Goal: Task Accomplishment & Management: Manage account settings

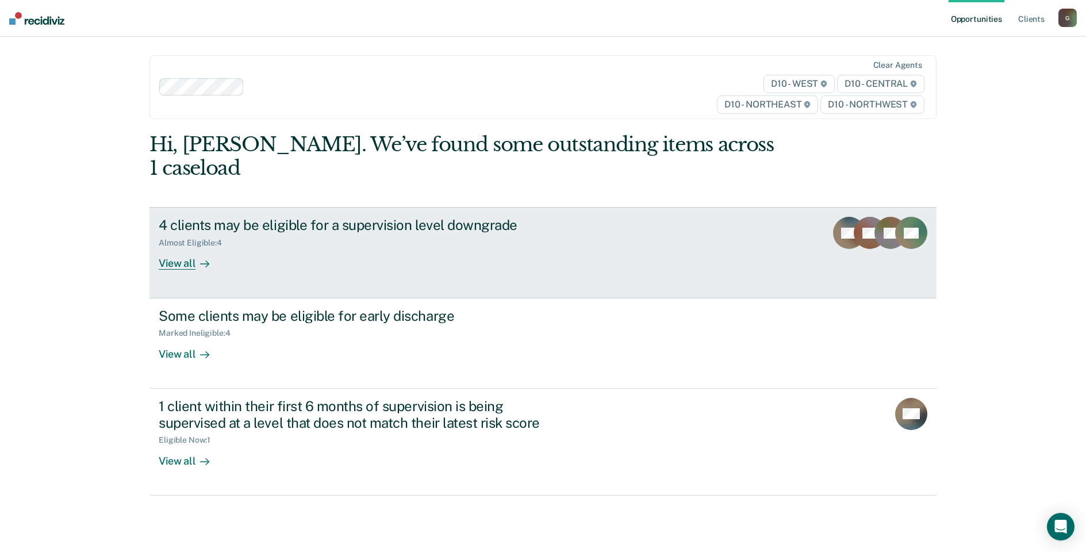
click at [180, 248] on div "View all" at bounding box center [191, 259] width 64 height 22
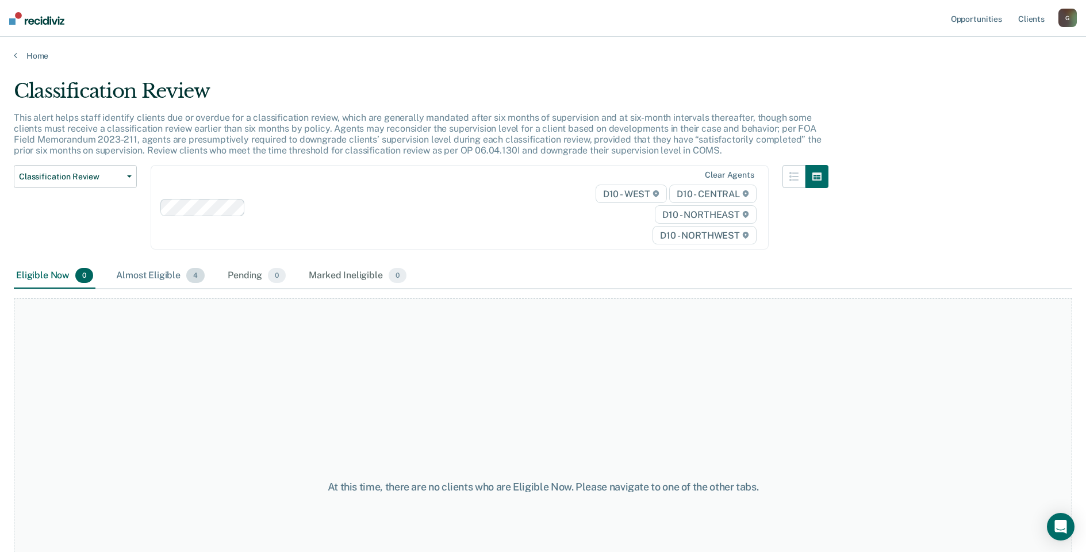
click at [144, 280] on div "Almost Eligible 4" at bounding box center [160, 275] width 93 height 25
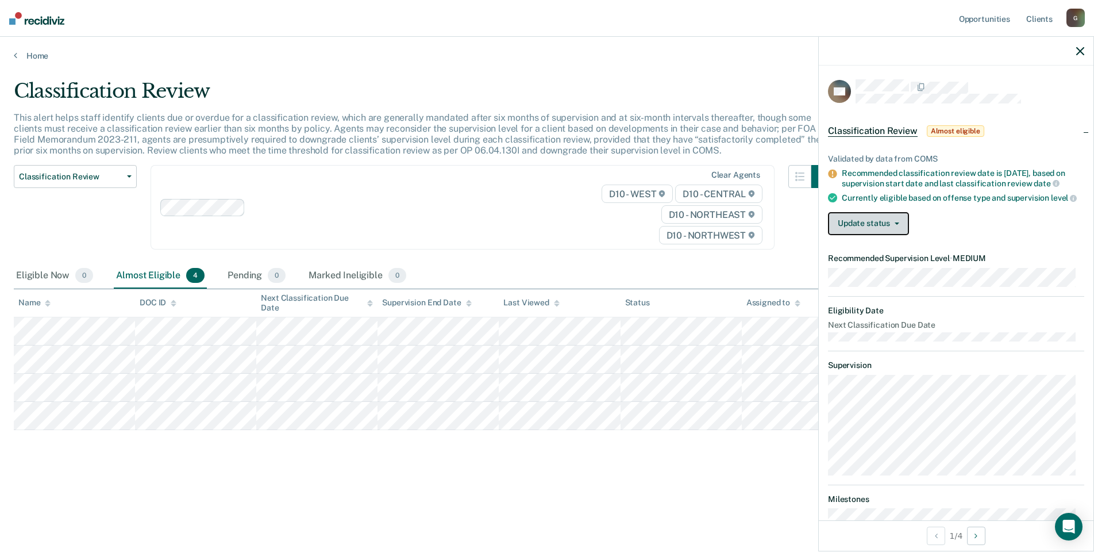
click at [890, 225] on span "button" at bounding box center [894, 223] width 9 height 2
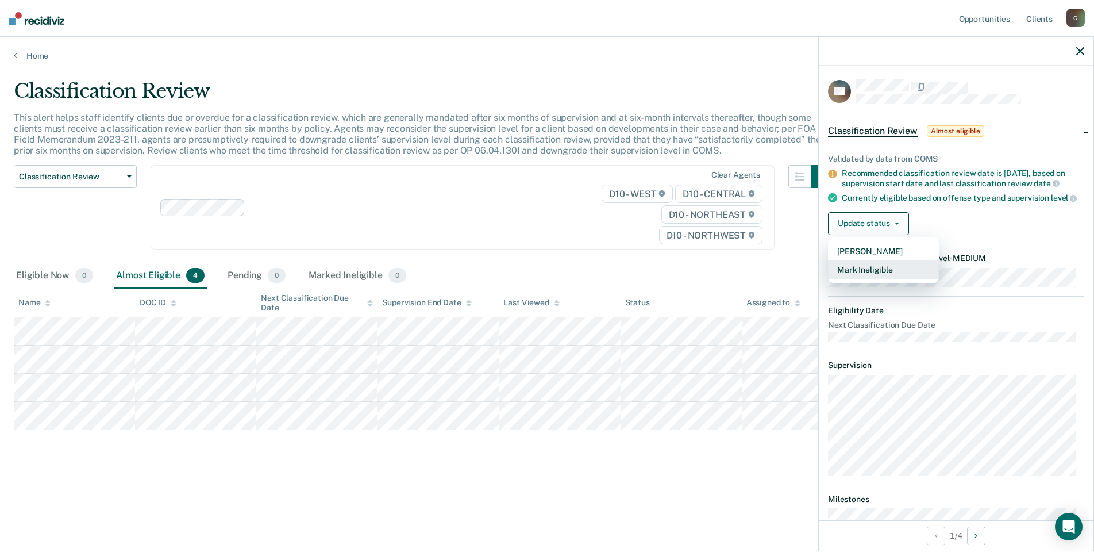
click at [880, 278] on button "Mark Ineligible" at bounding box center [883, 269] width 111 height 18
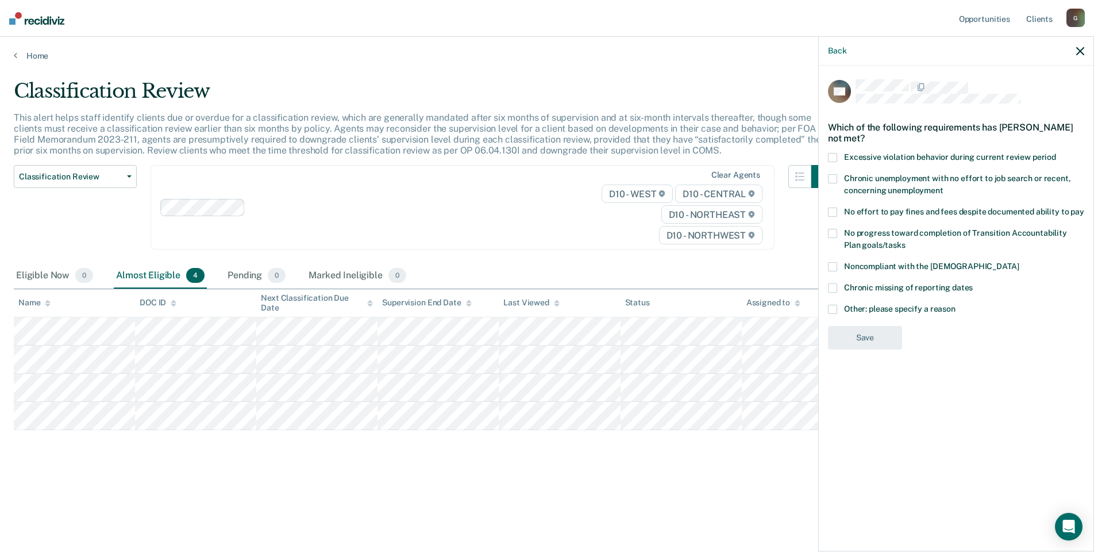
click at [834, 307] on span at bounding box center [832, 309] width 9 height 9
click at [956, 305] on input "Other: please specify a reason" at bounding box center [956, 305] width 0 height 0
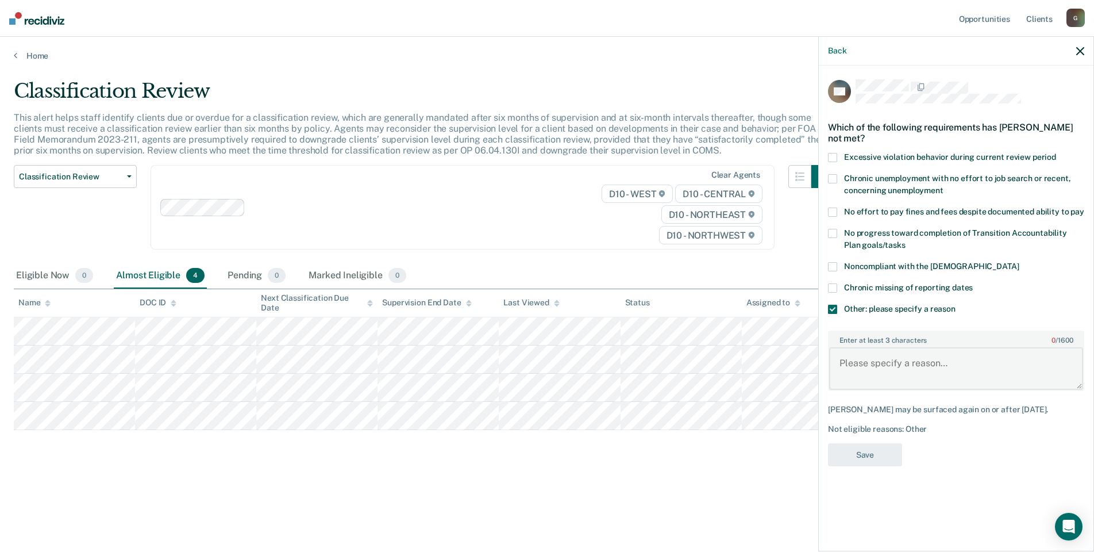
click at [894, 366] on textarea "Enter at least 3 characters 0 / 1600" at bounding box center [956, 368] width 254 height 43
drag, startPoint x: 1002, startPoint y: 357, endPoint x: 833, endPoint y: 359, distance: 169.0
click at [833, 359] on textarea "Participant of Adult Treatment Court" at bounding box center [956, 368] width 254 height 43
click at [1008, 365] on textarea "Participant of Adult Treatment Court" at bounding box center [956, 368] width 254 height 43
click at [1000, 364] on textarea "Participant of Adult Treatment Court" at bounding box center [956, 368] width 254 height 43
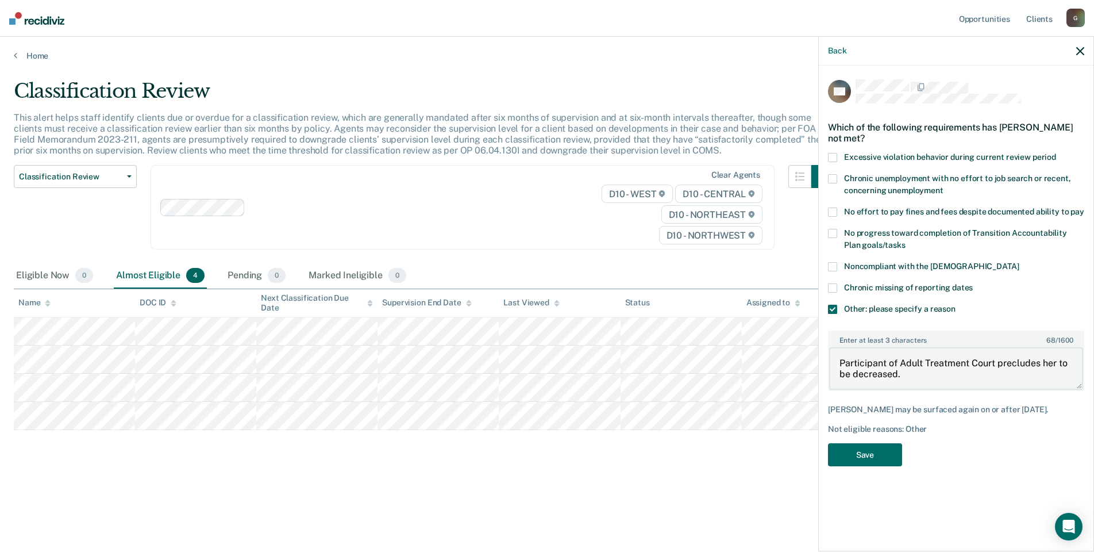
drag, startPoint x: 837, startPoint y: 359, endPoint x: 906, endPoint y: 376, distance: 70.5
click at [906, 376] on textarea "Participant of Adult Treatment Court precludes her to be decreased." at bounding box center [956, 368] width 254 height 43
drag, startPoint x: 1038, startPoint y: 379, endPoint x: 1052, endPoint y: 376, distance: 13.5
click at [1039, 379] on textarea "Participant of Adult Treatment Court precludes her to be decreased." at bounding box center [956, 368] width 254 height 43
click at [1069, 364] on textarea "Participant of Adult Treatment Court precludes her to be decreased." at bounding box center [956, 368] width 254 height 43
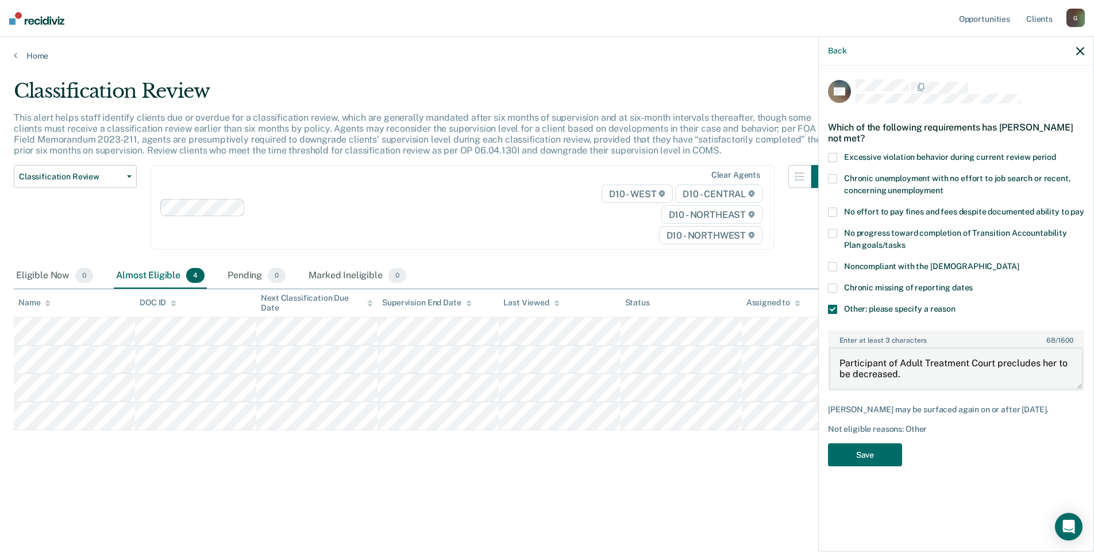
click at [1068, 360] on textarea "Participant of Adult Treatment Court precludes her to be decreased." at bounding box center [956, 368] width 254 height 43
drag, startPoint x: 840, startPoint y: 362, endPoint x: 939, endPoint y: 371, distance: 99.8
click at [939, 371] on textarea "Participant of Adult Treatment Court precludes her from being decreased." at bounding box center [956, 368] width 254 height 43
type textarea "Participant of Adult Treatment Court precludes her from being decreased."
click at [868, 456] on button "Save" at bounding box center [865, 455] width 74 height 24
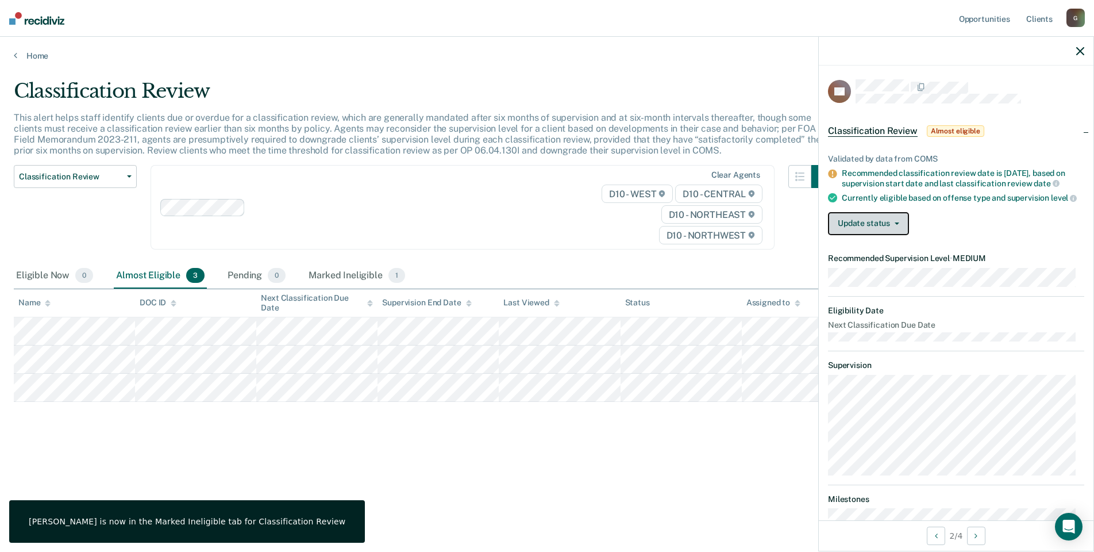
click at [878, 230] on button "Update status" at bounding box center [868, 223] width 81 height 23
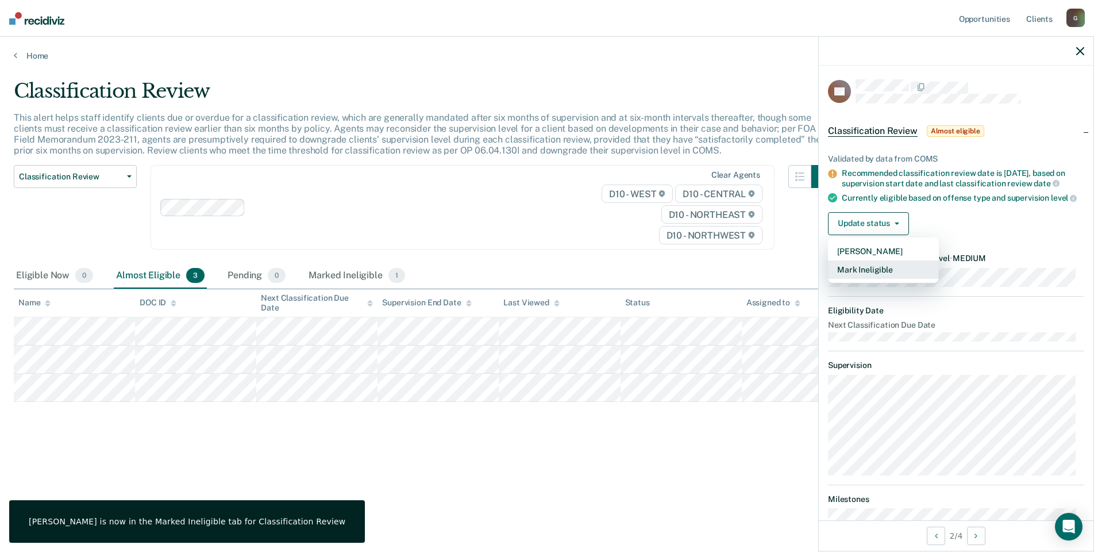
click at [872, 279] on button "Mark Ineligible" at bounding box center [883, 269] width 111 height 18
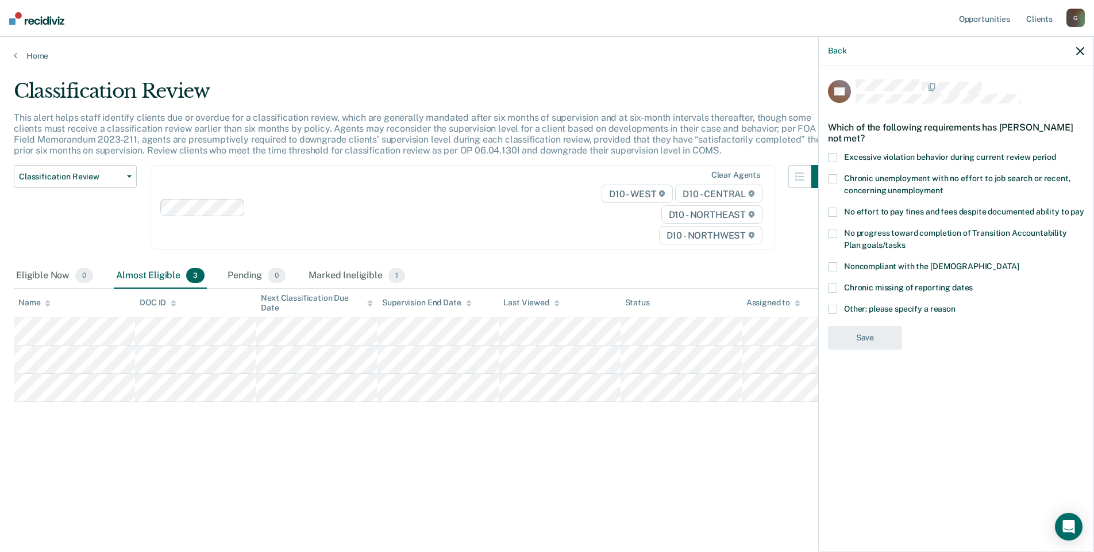
click at [839, 311] on label "Other: please specify a reason" at bounding box center [956, 311] width 256 height 12
click at [956, 305] on input "Other: please specify a reason" at bounding box center [956, 305] width 0 height 0
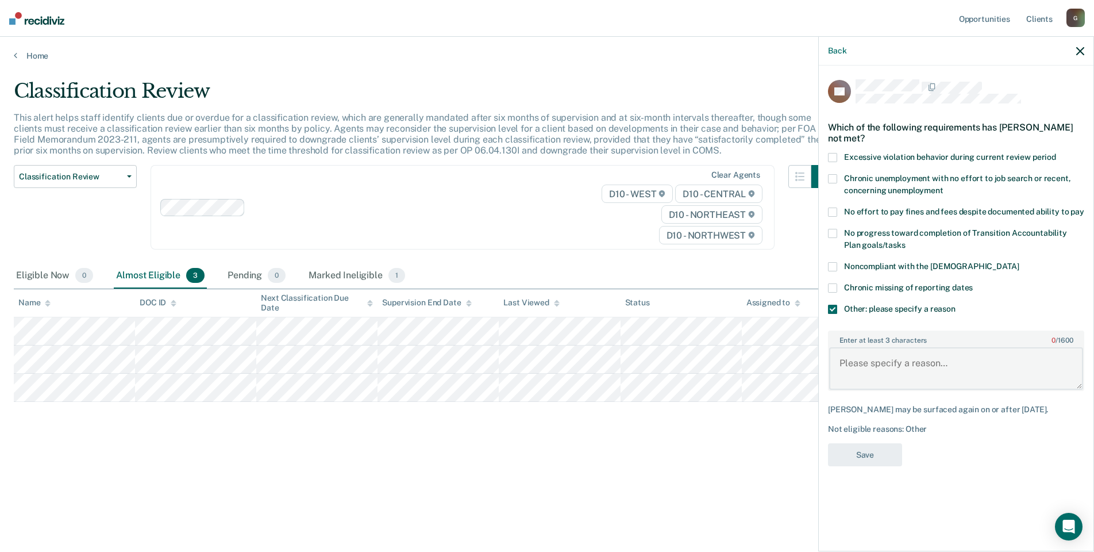
click at [845, 360] on textarea "Enter at least 3 characters 0 / 1600" at bounding box center [956, 368] width 254 height 43
paste textarea "Participant of Adult Treatment Court precludes her from being decreased."
type textarea "Participant of Adult Treatment Court precludes her from being decreased."
click at [869, 451] on button "Save" at bounding box center [865, 455] width 74 height 24
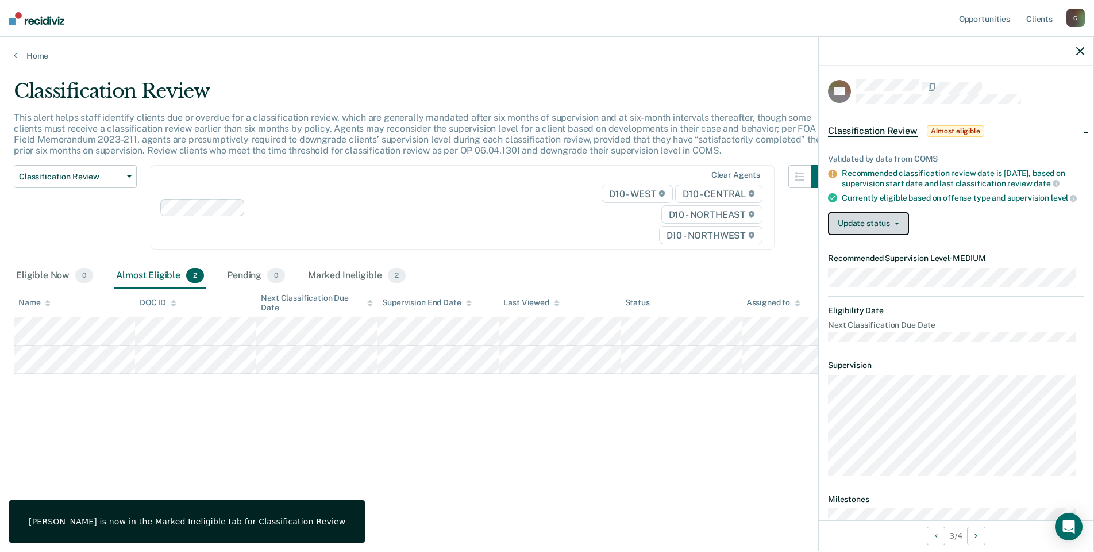
click at [876, 230] on button "Update status" at bounding box center [868, 223] width 81 height 23
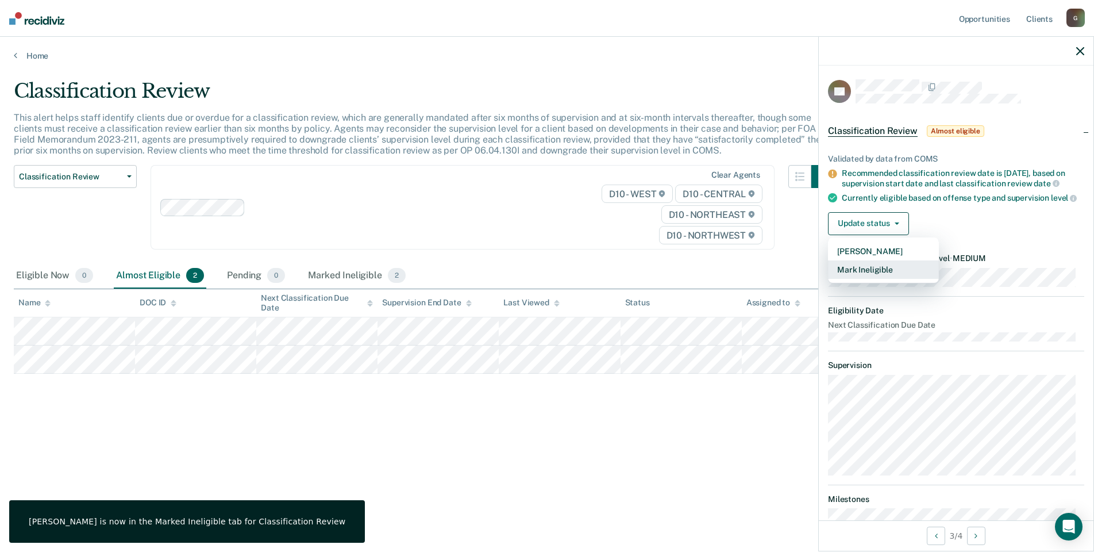
click at [874, 278] on button "Mark Ineligible" at bounding box center [883, 269] width 111 height 18
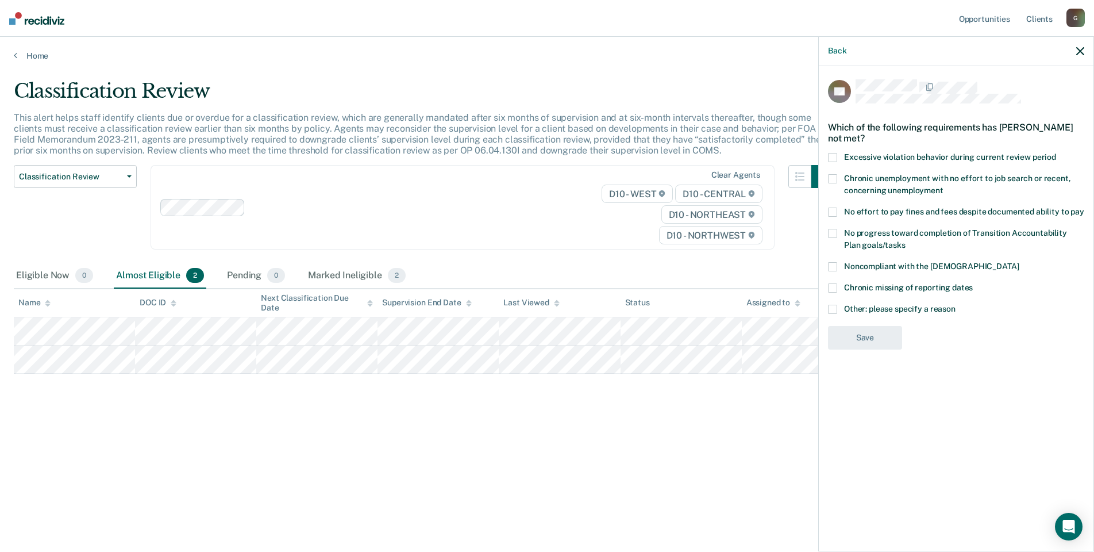
click at [838, 309] on label "Other: please specify a reason" at bounding box center [956, 311] width 256 height 12
click at [956, 305] on input "Other: please specify a reason" at bounding box center [956, 305] width 0 height 0
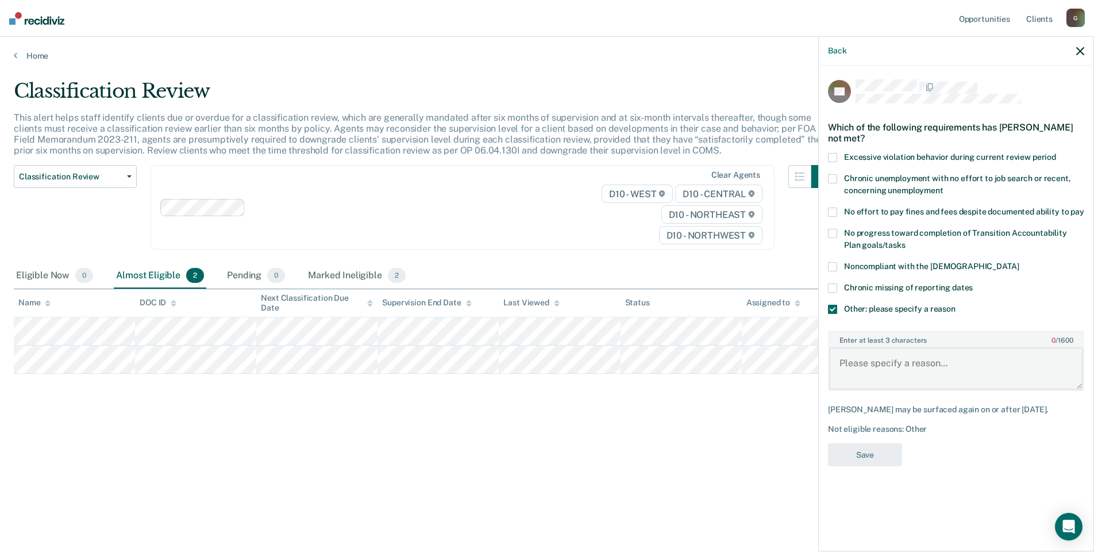
click at [841, 359] on textarea "Enter at least 3 characters 0 / 1600" at bounding box center [956, 368] width 254 height 43
paste textarea "Participant of Adult Treatment Court precludes her from being decreased."
type textarea "Participant of Adult Treatment Court precludes her from being decreased."
click at [871, 447] on button "Save" at bounding box center [865, 455] width 74 height 24
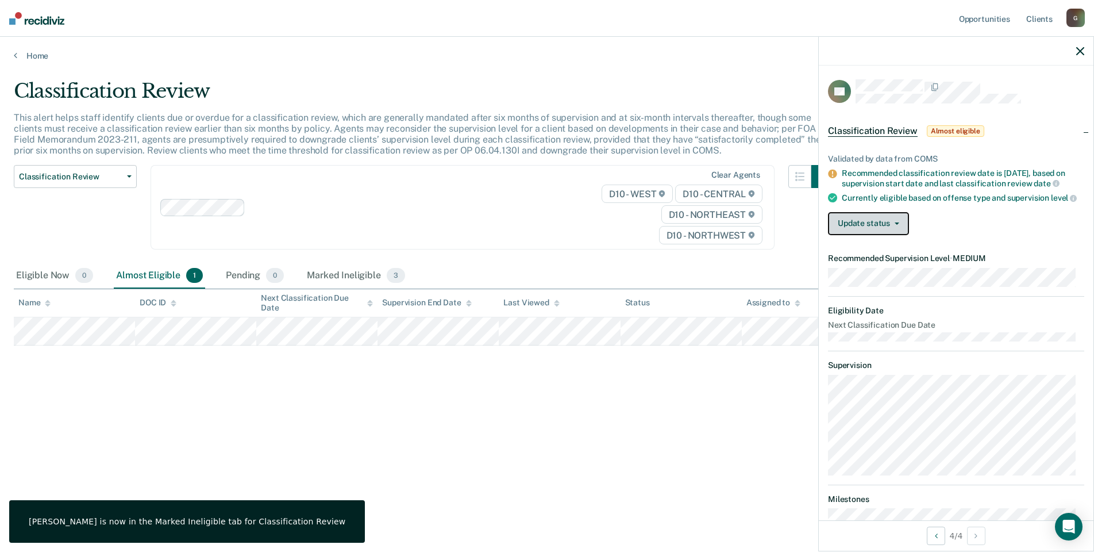
click at [896, 225] on icon "button" at bounding box center [897, 223] width 5 height 2
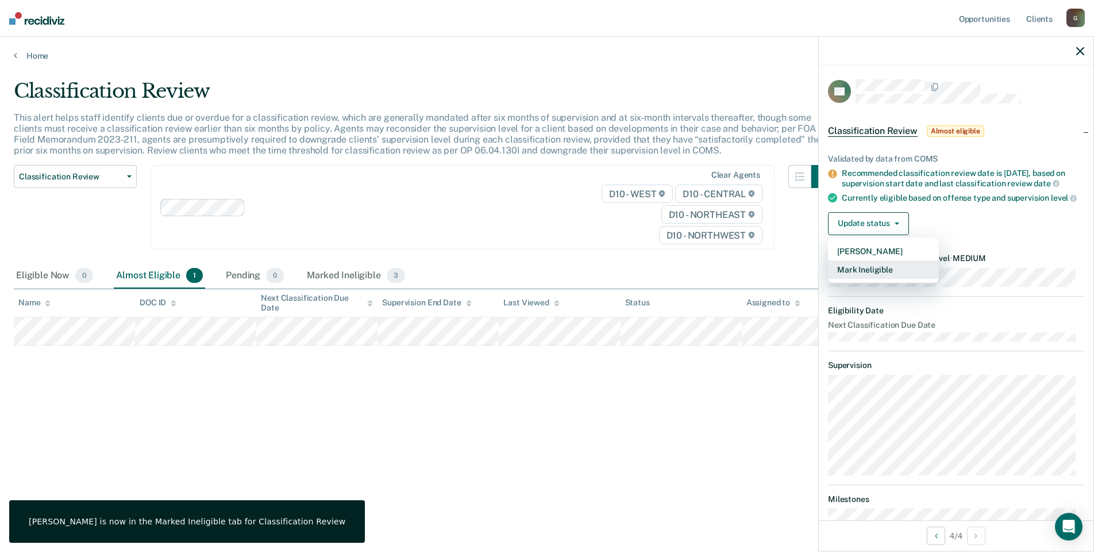
click at [884, 279] on button "Mark Ineligible" at bounding box center [883, 269] width 111 height 18
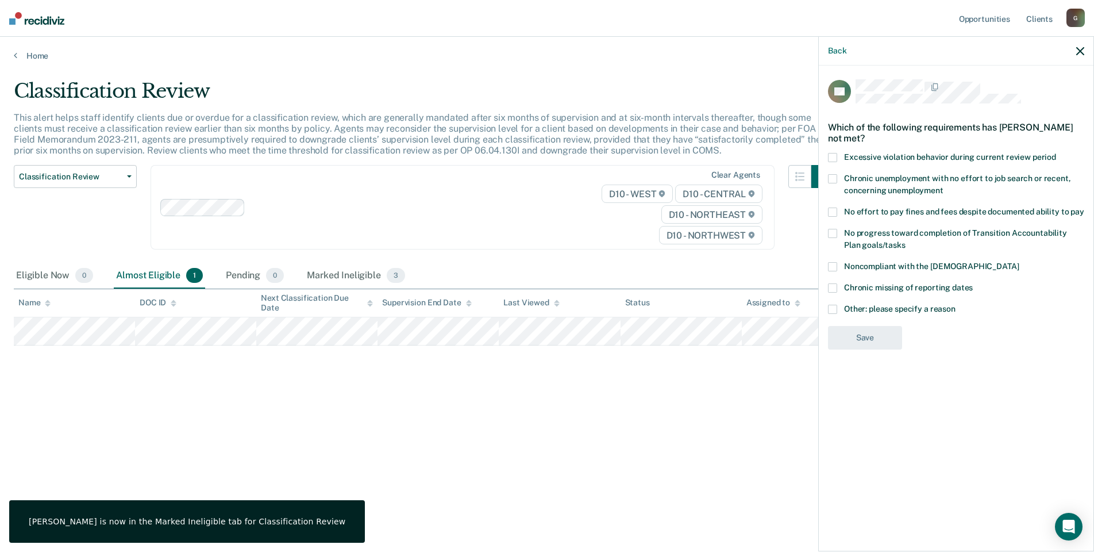
click at [836, 308] on span at bounding box center [832, 309] width 9 height 9
click at [956, 305] on input "Other: please specify a reason" at bounding box center [956, 305] width 0 height 0
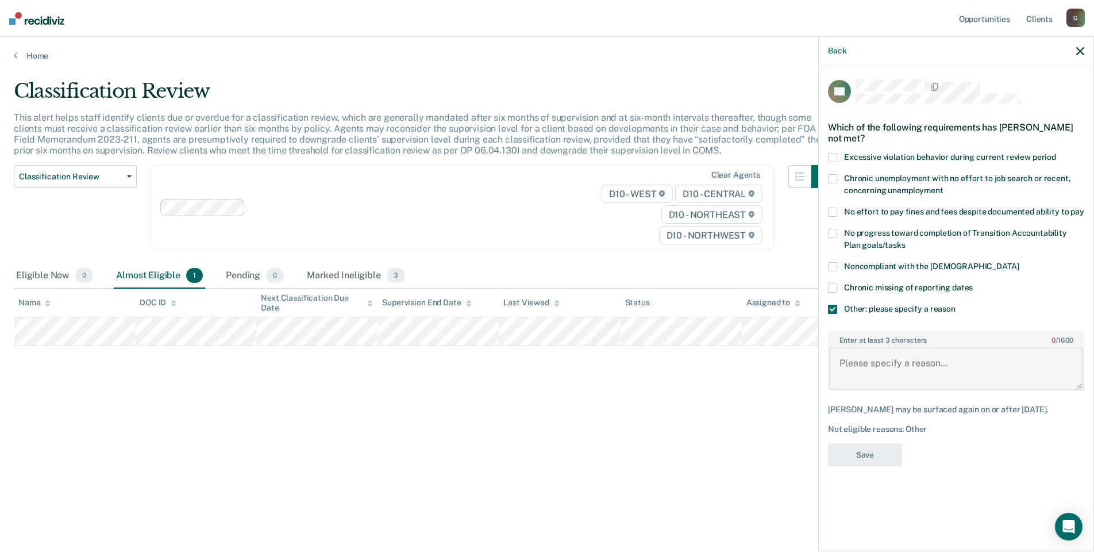
click at [848, 358] on textarea "Enter at least 3 characters 0 / 1600" at bounding box center [956, 368] width 254 height 43
paste textarea "Participant of Adult Treatment Court precludes her from being decreased."
type textarea "Participant of Adult Treatment Court precludes her from being decreased."
click at [865, 445] on button "Save" at bounding box center [865, 455] width 74 height 24
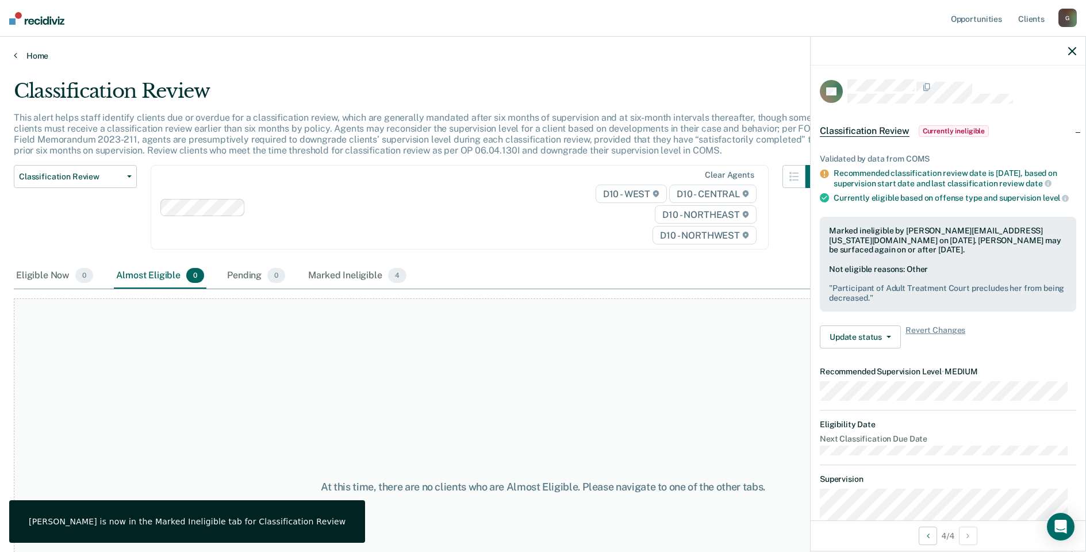
click at [34, 54] on link "Home" at bounding box center [543, 56] width 1058 height 10
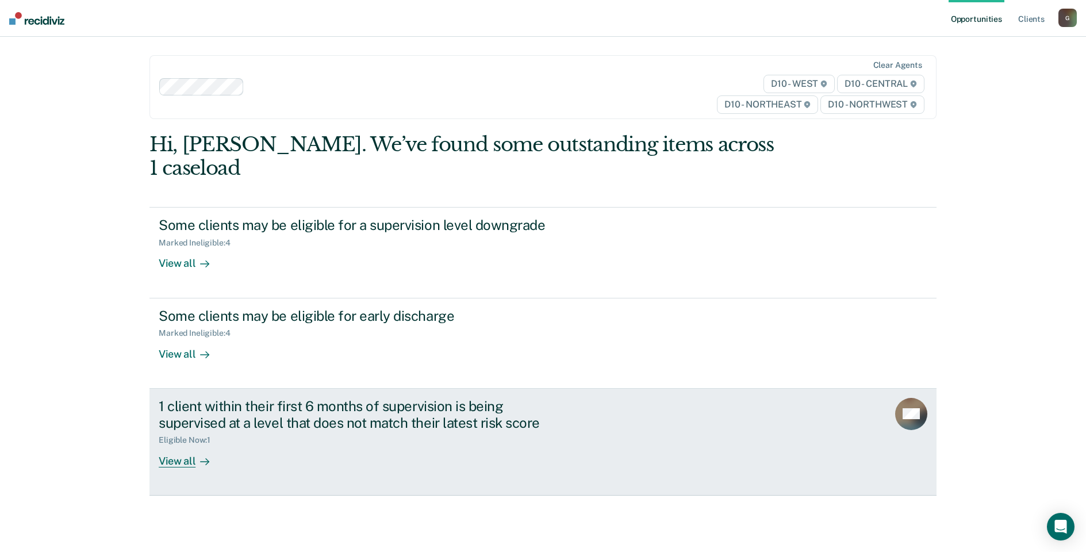
click at [186, 445] on div "View all" at bounding box center [191, 456] width 64 height 22
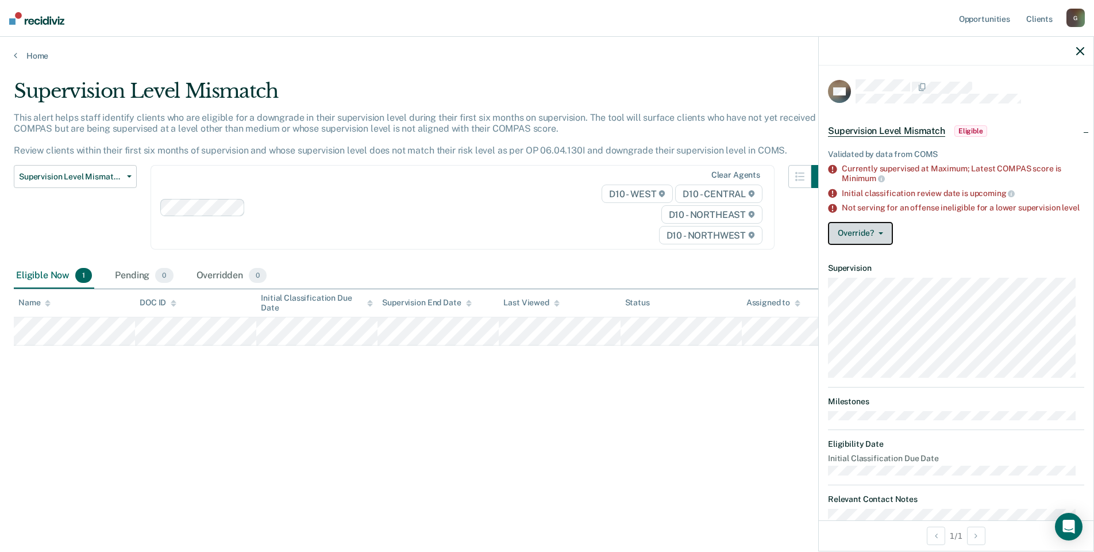
click at [848, 243] on button "Override?" at bounding box center [860, 233] width 65 height 23
click at [858, 288] on button "[PERSON_NAME]" at bounding box center [883, 279] width 111 height 18
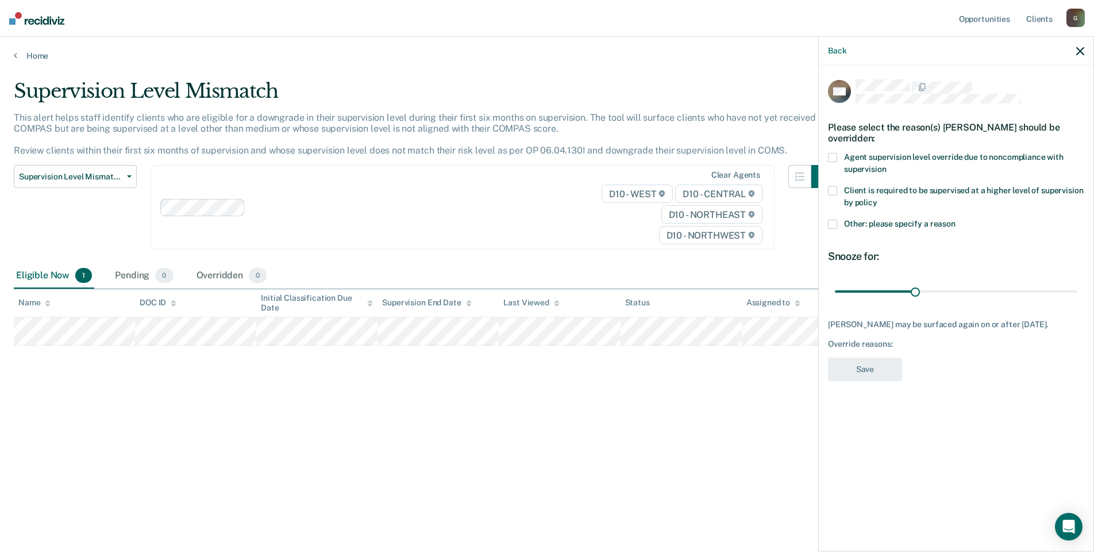
click at [834, 220] on span at bounding box center [832, 224] width 9 height 9
click at [956, 220] on input "Other: please specify a reason" at bounding box center [956, 220] width 0 height 0
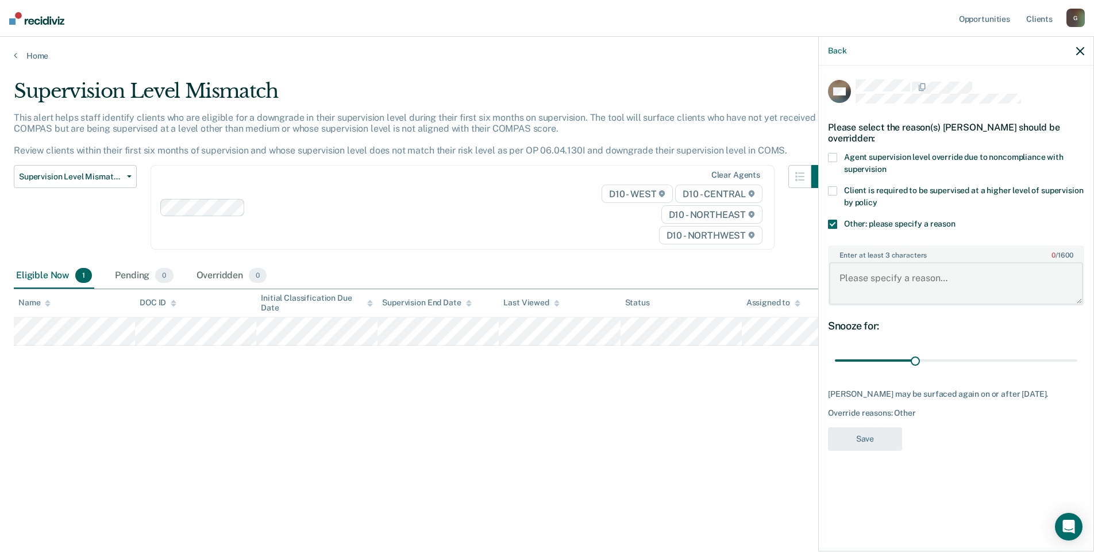
paste textarea "Participant of Adult Treatment Court precludes her from being decreased."
drag, startPoint x: 1060, startPoint y: 266, endPoint x: 1091, endPoint y: 252, distance: 34.7
click at [1062, 265] on textarea "Participant of Adult Treatment Court precludes her from being decreased." at bounding box center [956, 283] width 254 height 43
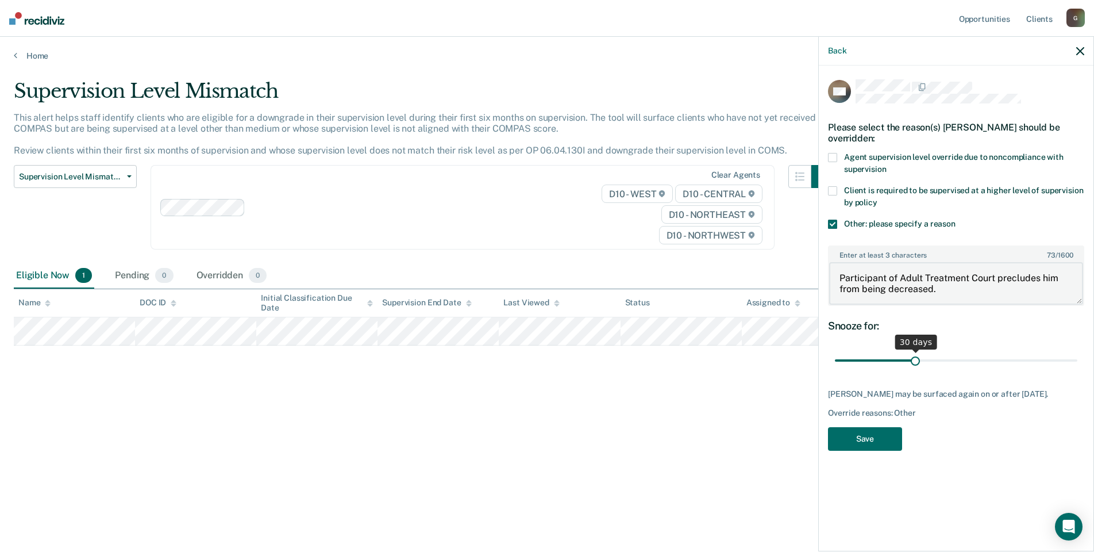
type textarea "Participant of Adult Treatment Court precludes him from being decreased."
drag, startPoint x: 917, startPoint y: 347, endPoint x: 1101, endPoint y: 374, distance: 185.9
type input "90"
click at [1078, 371] on input "range" at bounding box center [956, 361] width 243 height 20
drag, startPoint x: 884, startPoint y: 420, endPoint x: 877, endPoint y: 421, distance: 7.6
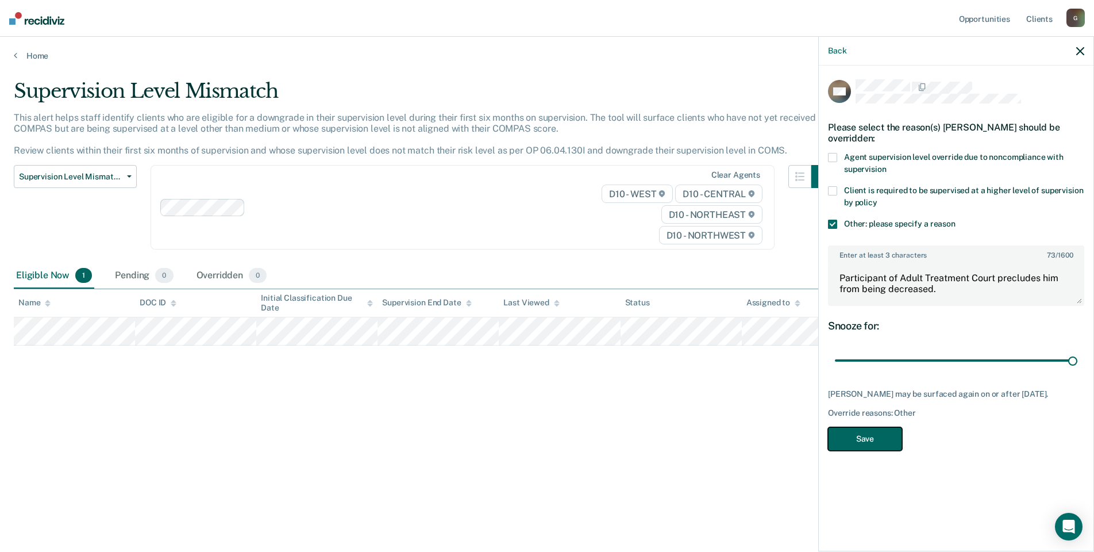
click at [883, 427] on button "Save" at bounding box center [865, 439] width 74 height 24
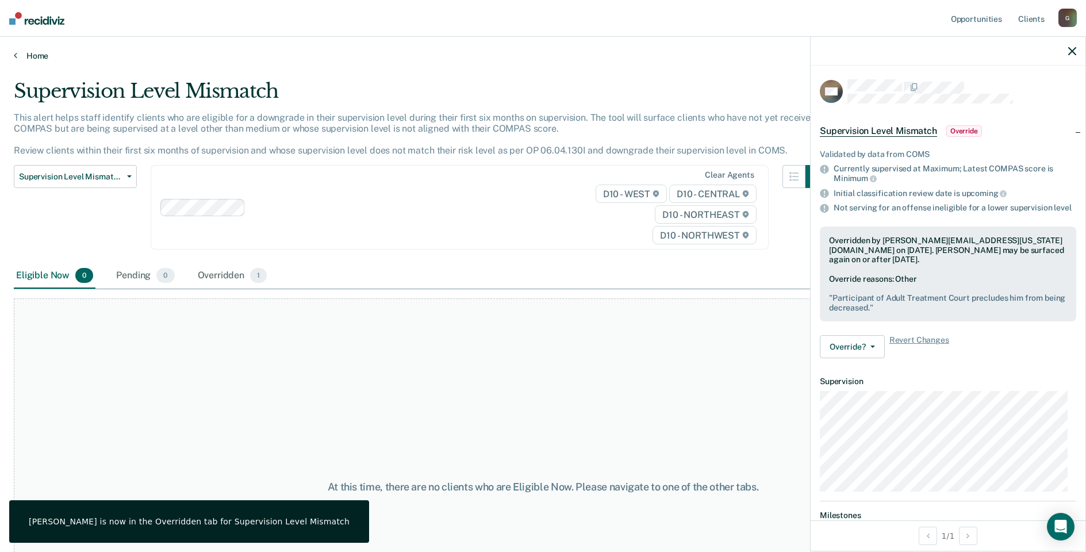
click at [19, 52] on link "Home" at bounding box center [543, 56] width 1058 height 10
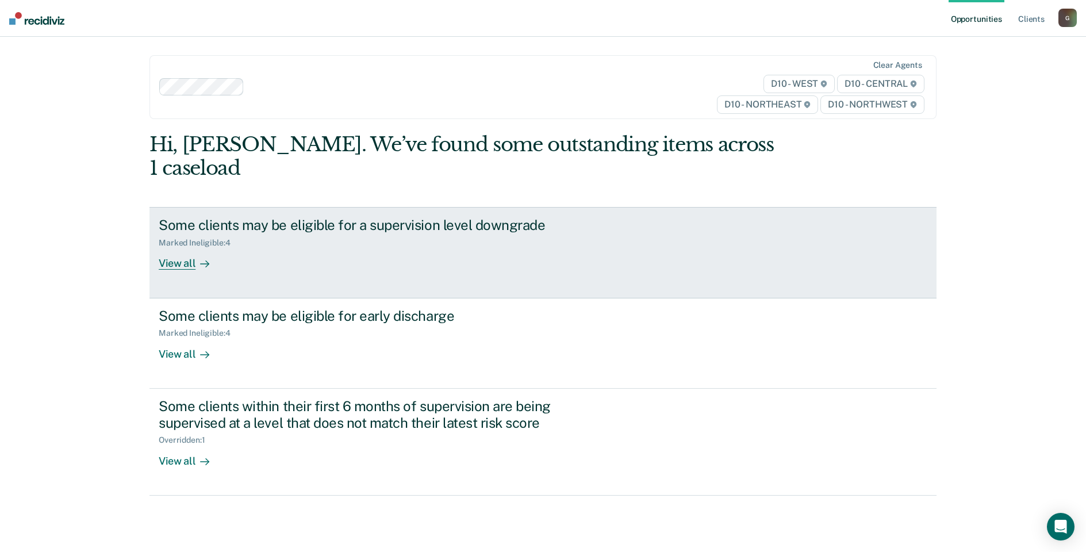
click at [171, 248] on div "View all" at bounding box center [191, 259] width 64 height 22
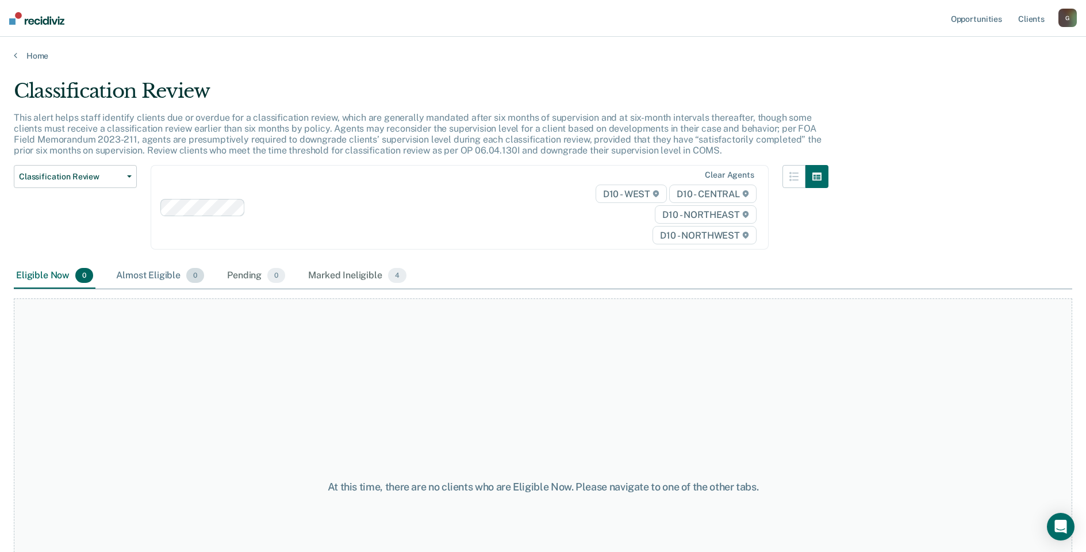
click at [162, 273] on div "Almost Eligible 0" at bounding box center [160, 275] width 93 height 25
click at [390, 279] on span "4" at bounding box center [397, 275] width 18 height 15
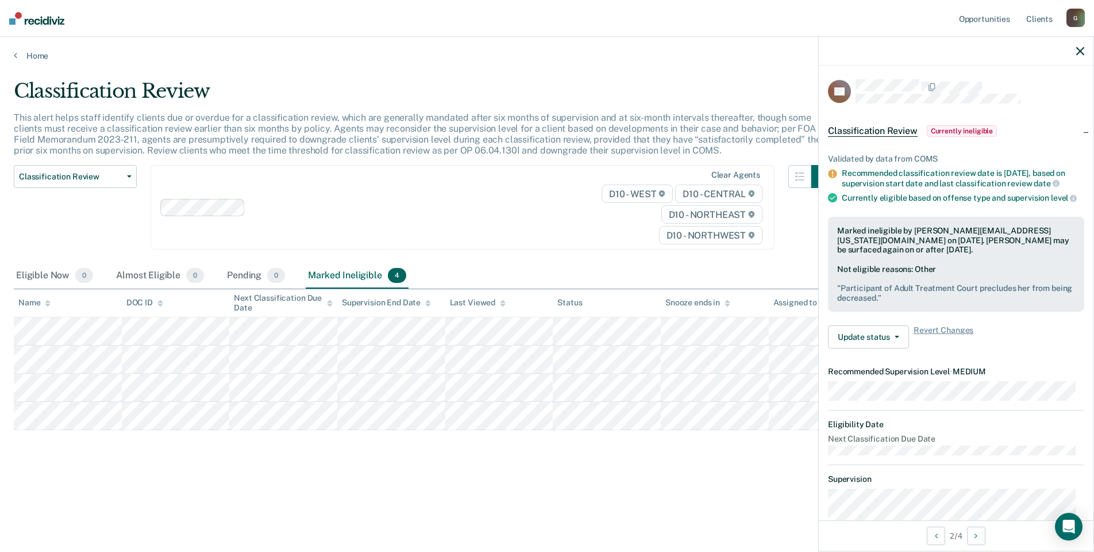
drag, startPoint x: 532, startPoint y: 437, endPoint x: 534, endPoint y: 443, distance: 6.0
click at [533, 443] on div "Classification Review This alert helps staff identify clients due or overdue fo…" at bounding box center [547, 272] width 1067 height 386
